Goal: Task Accomplishment & Management: Use online tool/utility

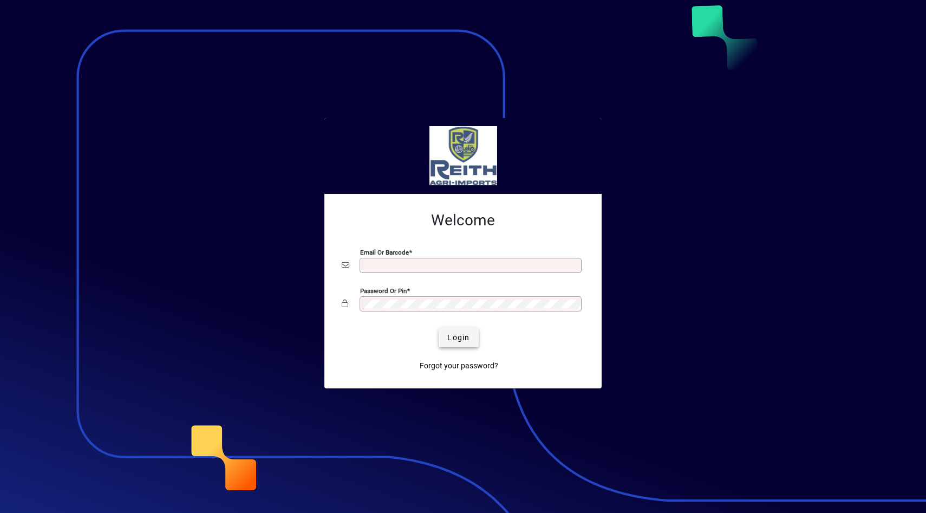
type input "**********"
click at [458, 343] on span "submit" at bounding box center [458, 337] width 40 height 26
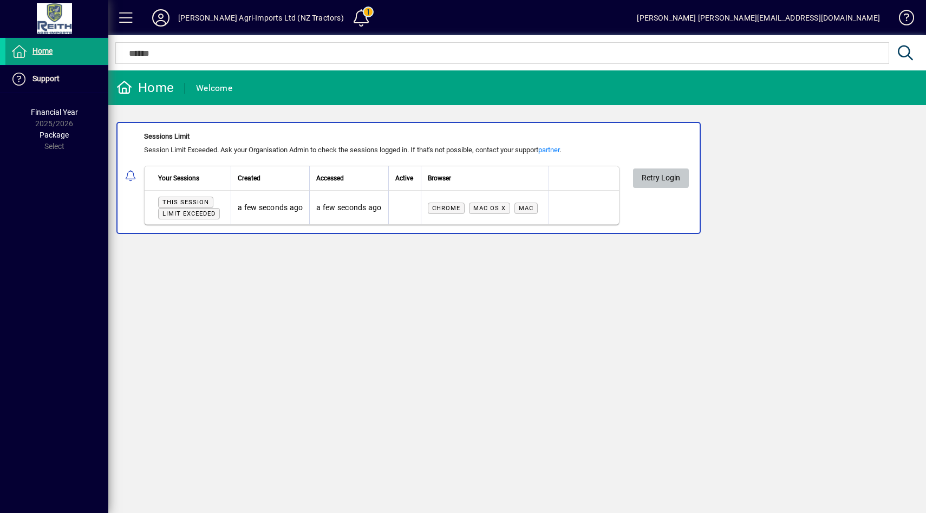
click at [657, 175] on span "Retry Login" at bounding box center [660, 178] width 38 height 18
